Goal: Information Seeking & Learning: Learn about a topic

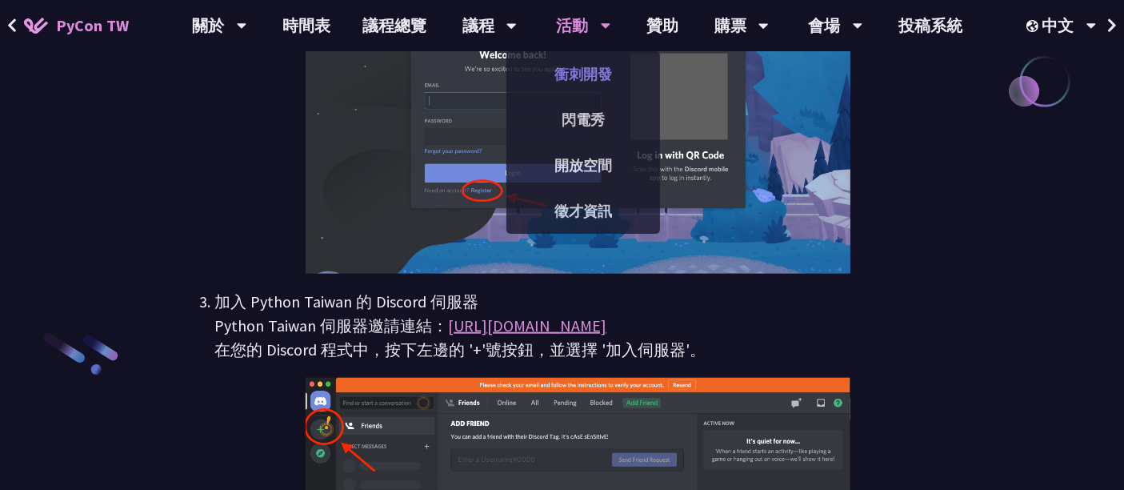
click at [567, 70] on link "衝刺開發" at bounding box center [584, 74] width 154 height 38
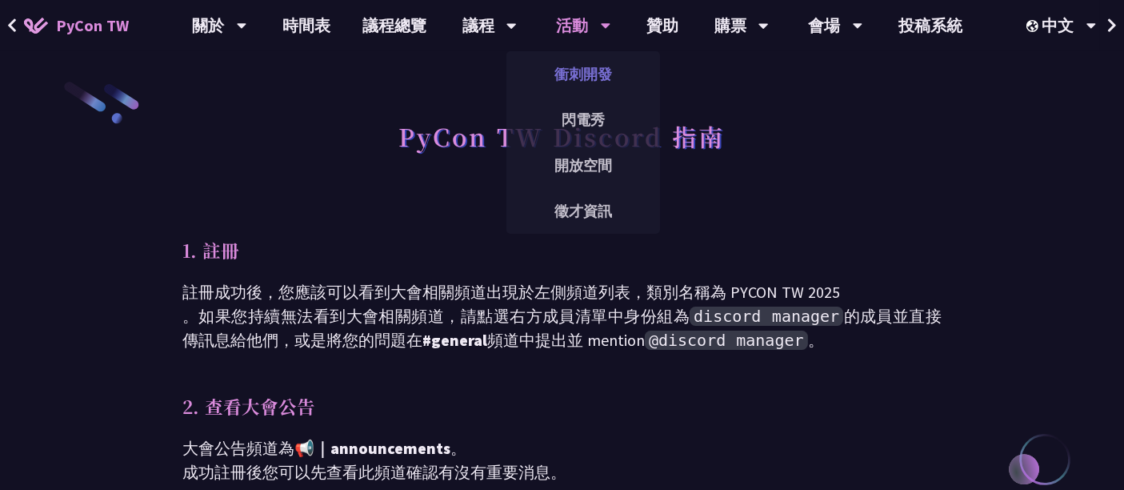
click at [596, 78] on link "衝刺開發" at bounding box center [584, 74] width 154 height 38
click at [588, 72] on link "衝刺開發" at bounding box center [584, 74] width 154 height 38
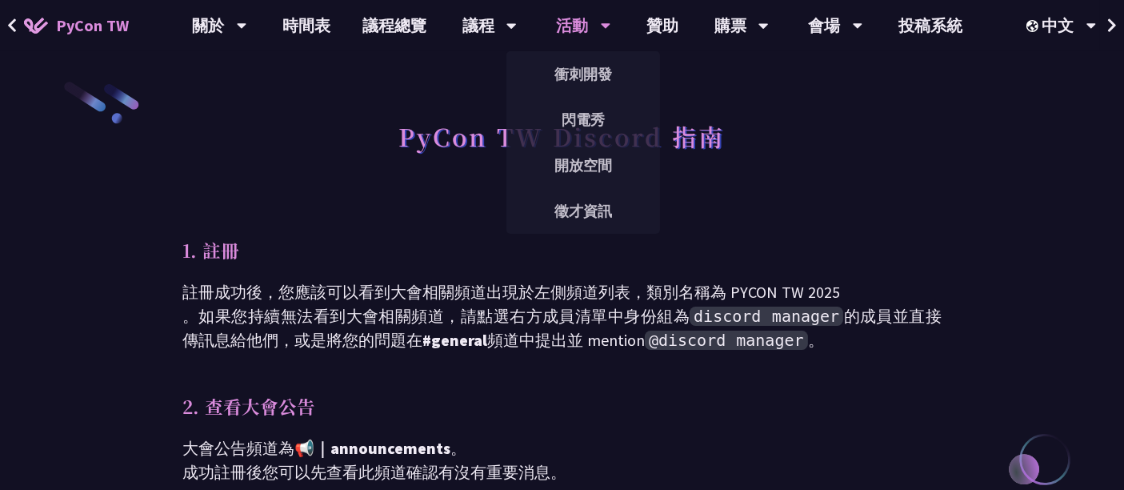
click at [581, 26] on div "活動" at bounding box center [584, 25] width 54 height 51
click at [580, 61] on link "衝刺開發" at bounding box center [584, 74] width 154 height 38
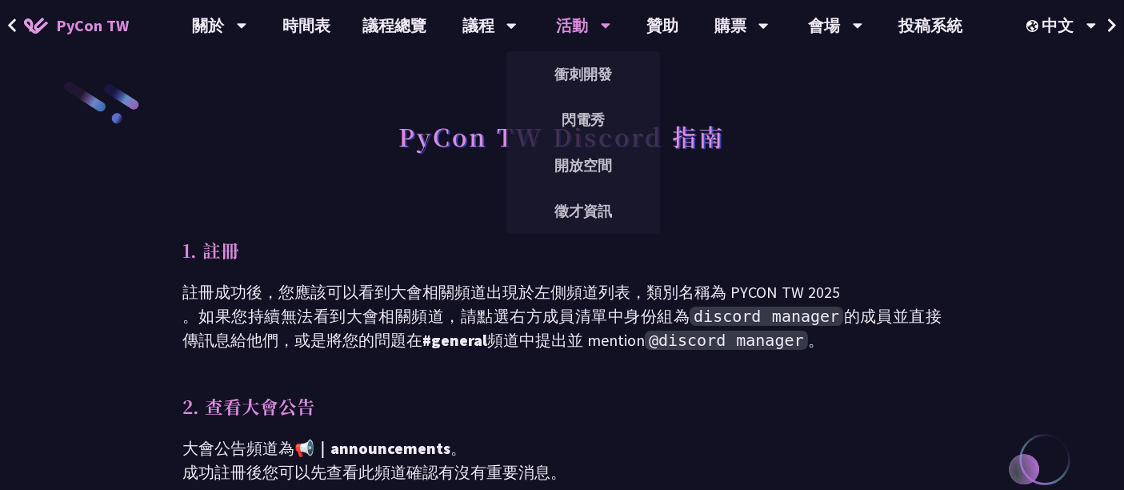
click at [581, 21] on div "活動" at bounding box center [584, 25] width 54 height 51
click at [575, 78] on link "衝刺開發" at bounding box center [584, 74] width 154 height 38
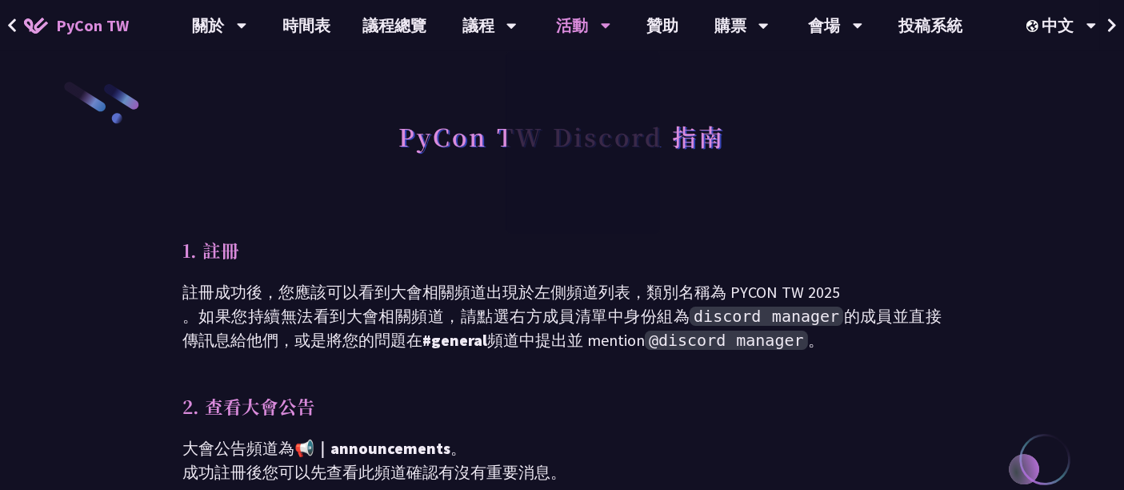
click at [575, 78] on link "衝刺開發" at bounding box center [584, 74] width 154 height 38
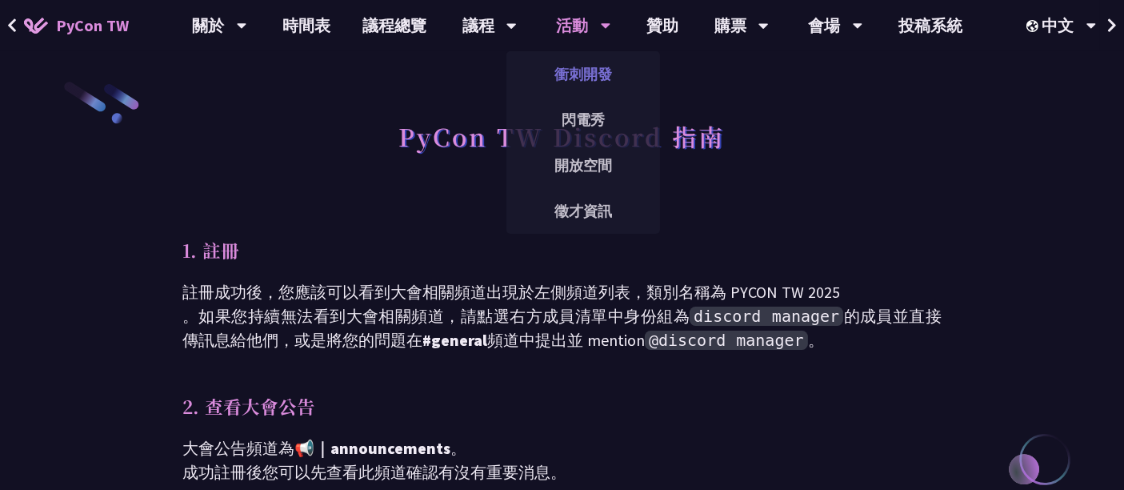
click at [581, 76] on link "衝刺開發" at bounding box center [584, 74] width 154 height 38
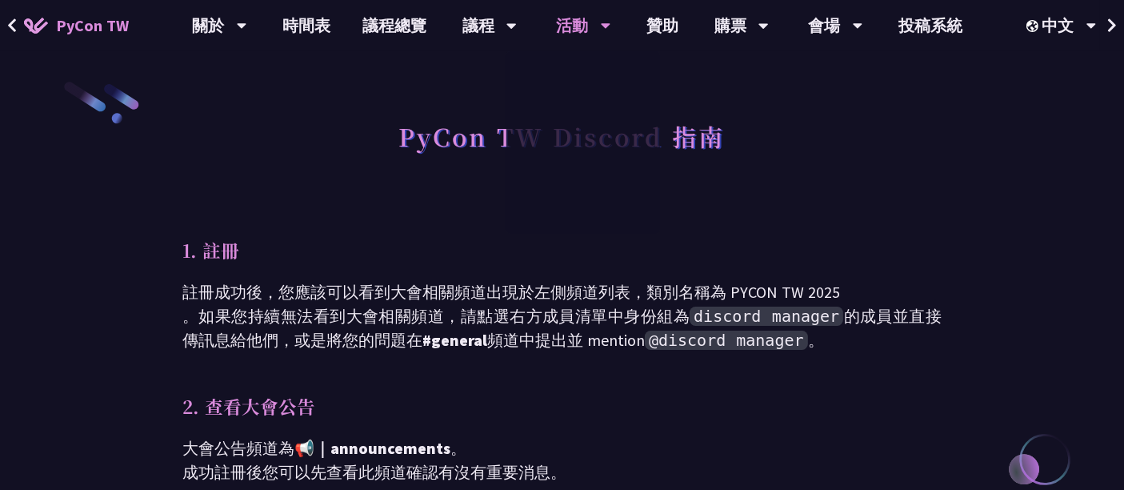
click at [581, 76] on link "衝刺開發" at bounding box center [584, 74] width 154 height 38
click at [2, 24] on button at bounding box center [12, 25] width 24 height 51
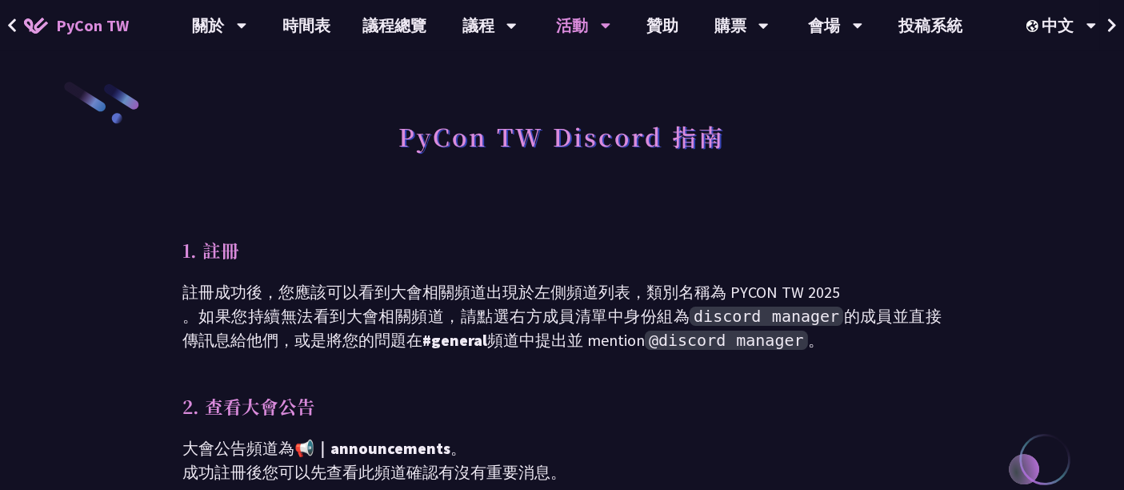
drag, startPoint x: 2, startPoint y: 24, endPoint x: 18, endPoint y: 26, distance: 16.9
click at [18, 26] on button at bounding box center [12, 25] width 24 height 51
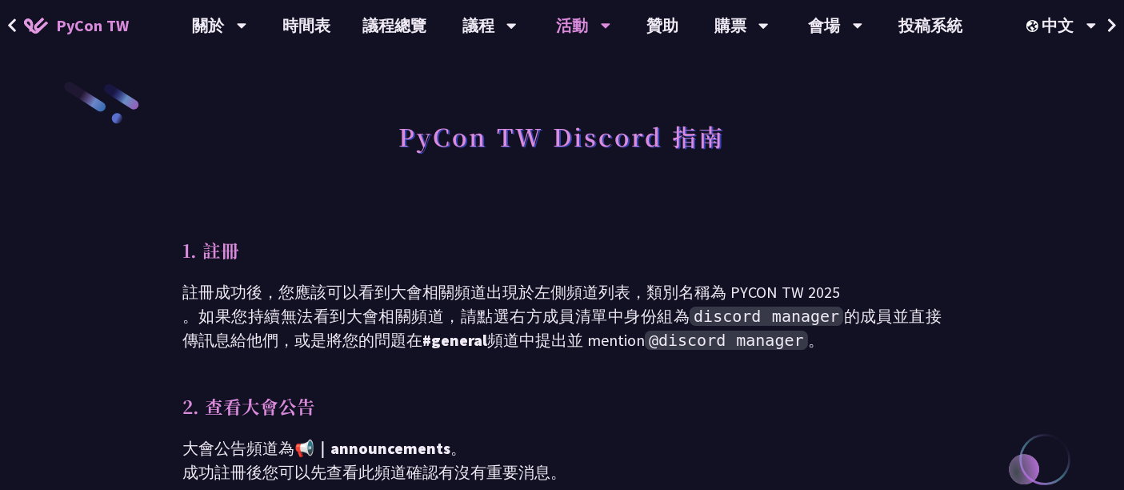
click at [18, 26] on button at bounding box center [12, 25] width 24 height 51
click at [17, 36] on button at bounding box center [12, 25] width 24 height 51
click at [17, 34] on button at bounding box center [12, 25] width 24 height 51
click at [16, 26] on button at bounding box center [12, 25] width 24 height 51
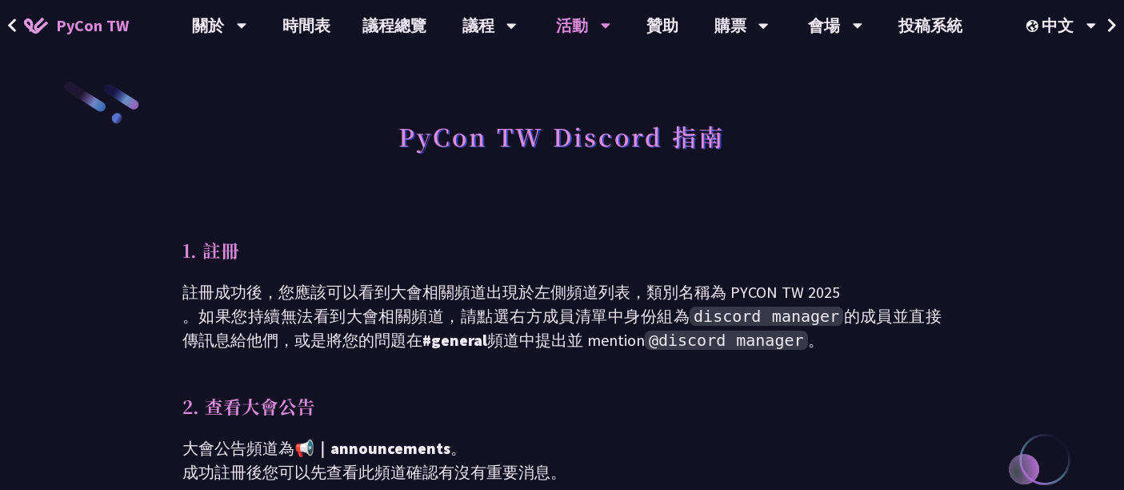
click at [16, 26] on icon at bounding box center [12, 26] width 10 height 16
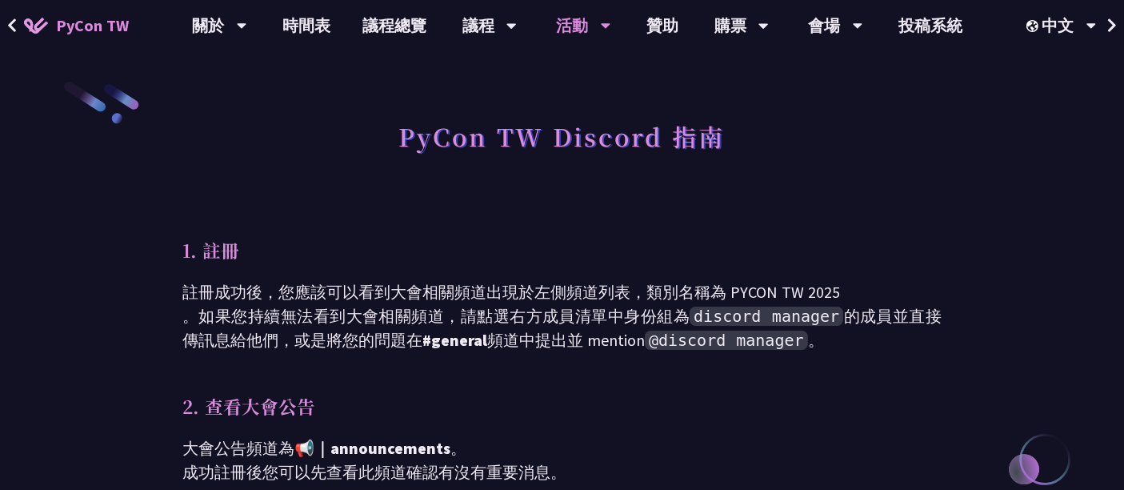
click at [456, 218] on div "PyCon TW Discord 指南 1. 註冊 註冊成功後，您應該可以看到大會相關頻道出現於左側頻道列表，類別名稱為 PYCON TW 2025 。如果您…" at bounding box center [561, 438] width 759 height 652
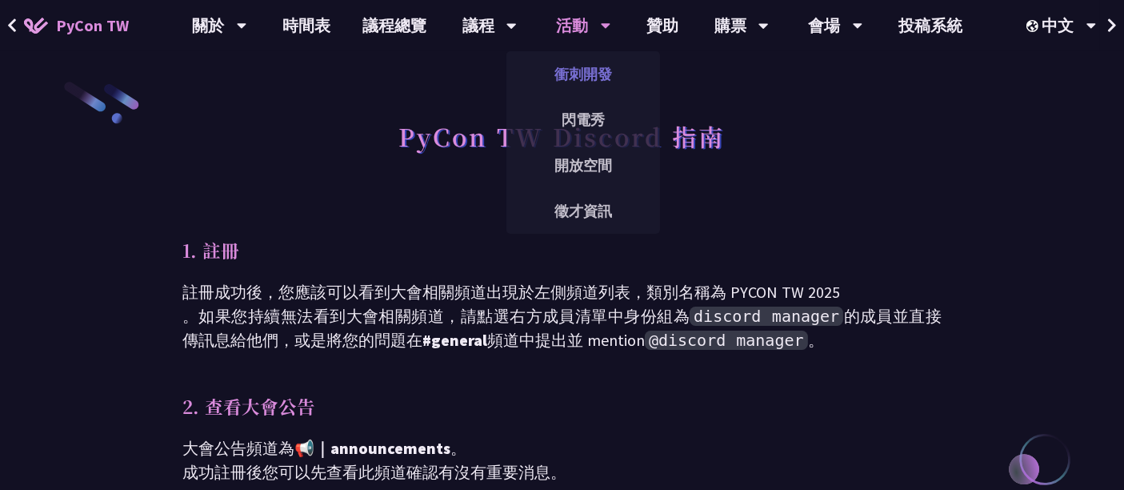
click at [597, 70] on link "衝刺開發" at bounding box center [584, 74] width 154 height 38
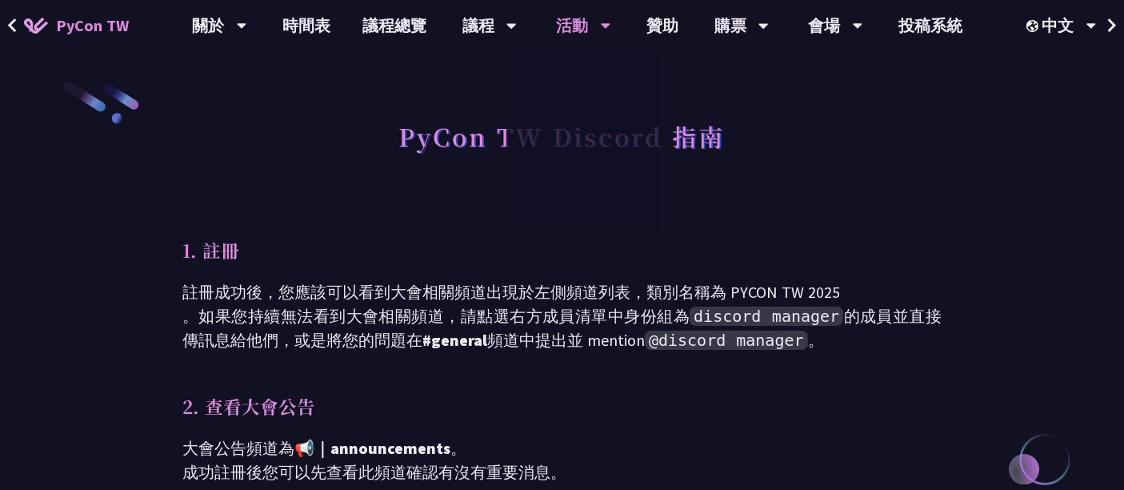
click at [597, 70] on div "衝刺開發 閃電秀 開放空間 徵才資訊" at bounding box center [584, 142] width 154 height 182
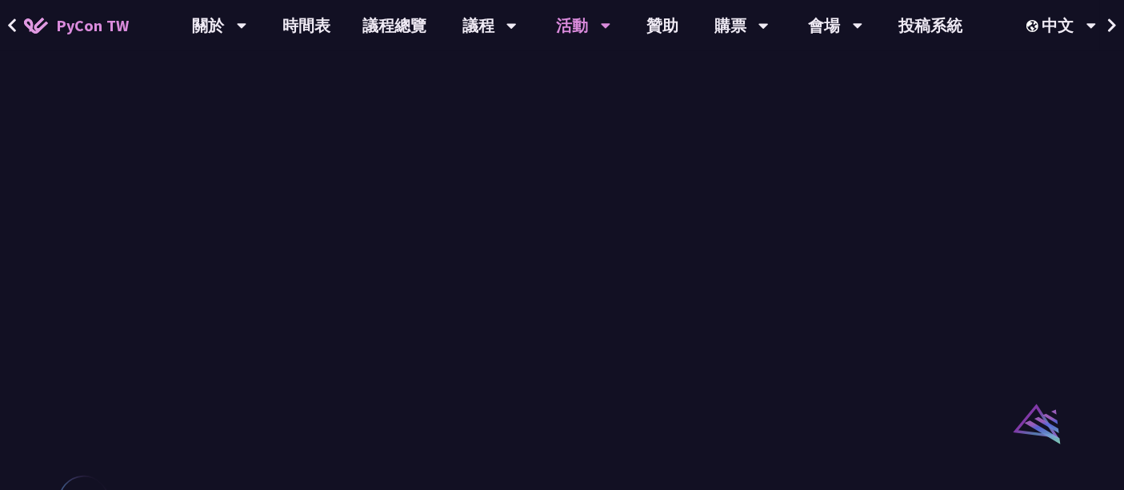
scroll to position [996, 0]
